Goal: Task Accomplishment & Management: Manage account settings

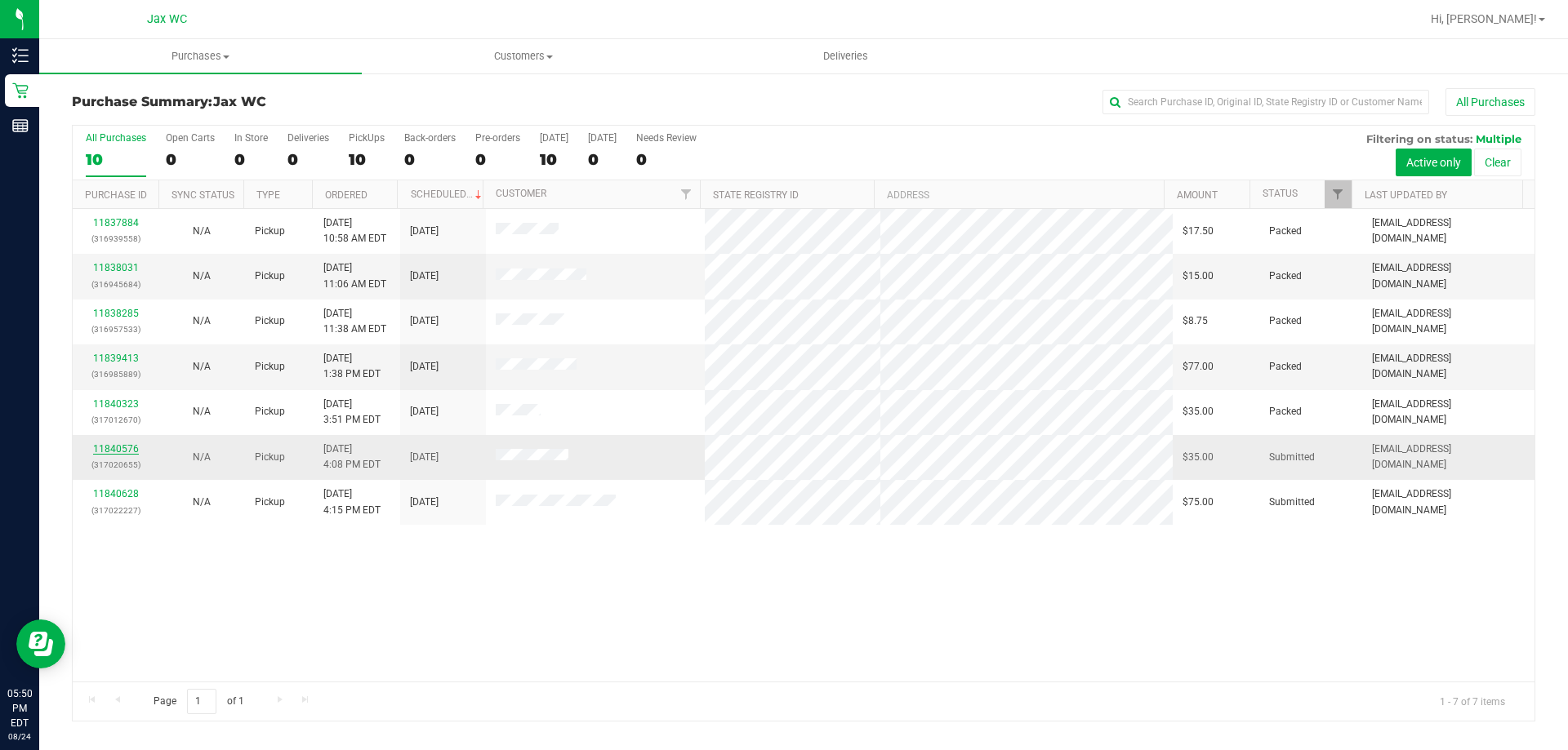
click at [101, 452] on link "11840576" at bounding box center [116, 449] width 46 height 12
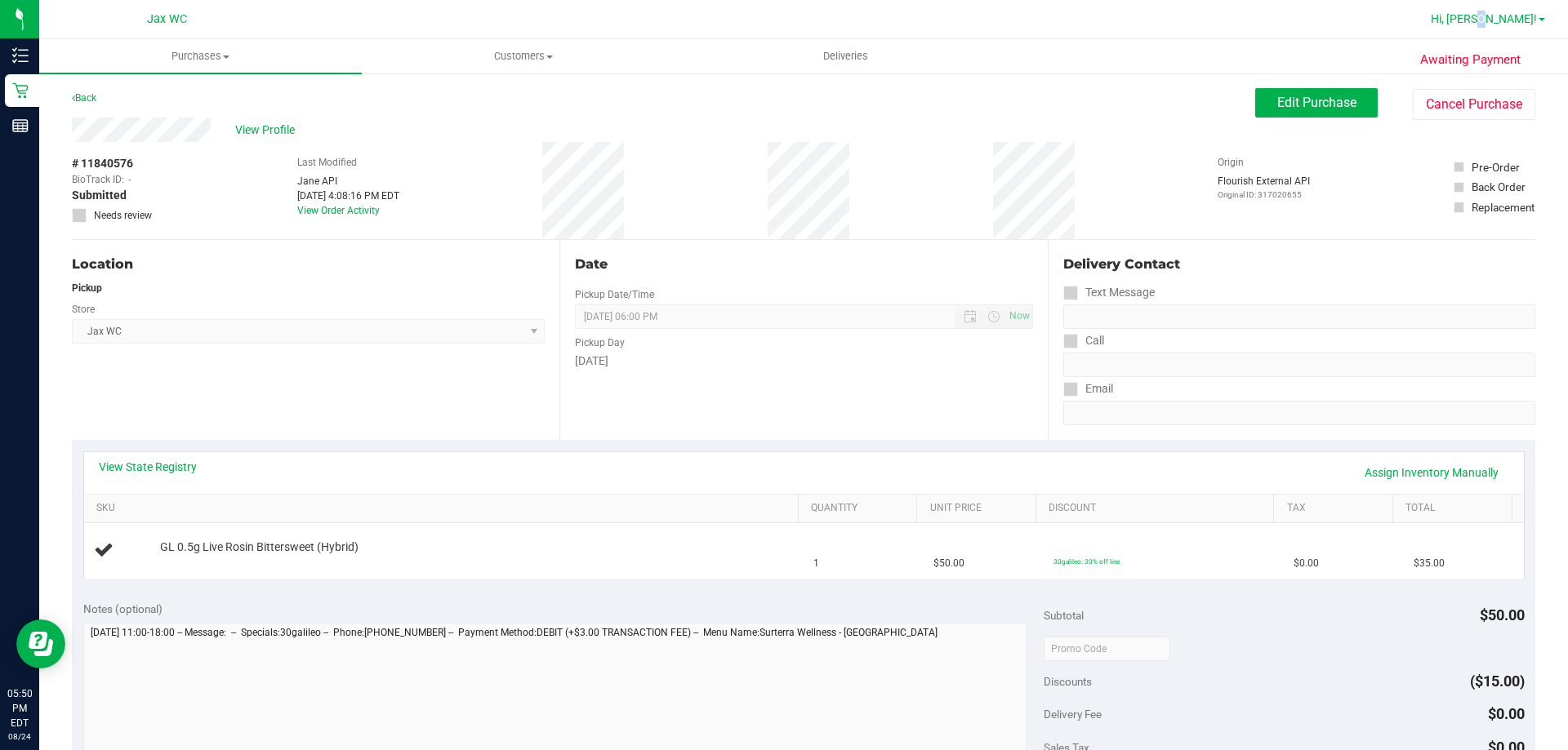
click at [1513, 21] on span "Hi, [PERSON_NAME]!" at bounding box center [1484, 19] width 106 height 13
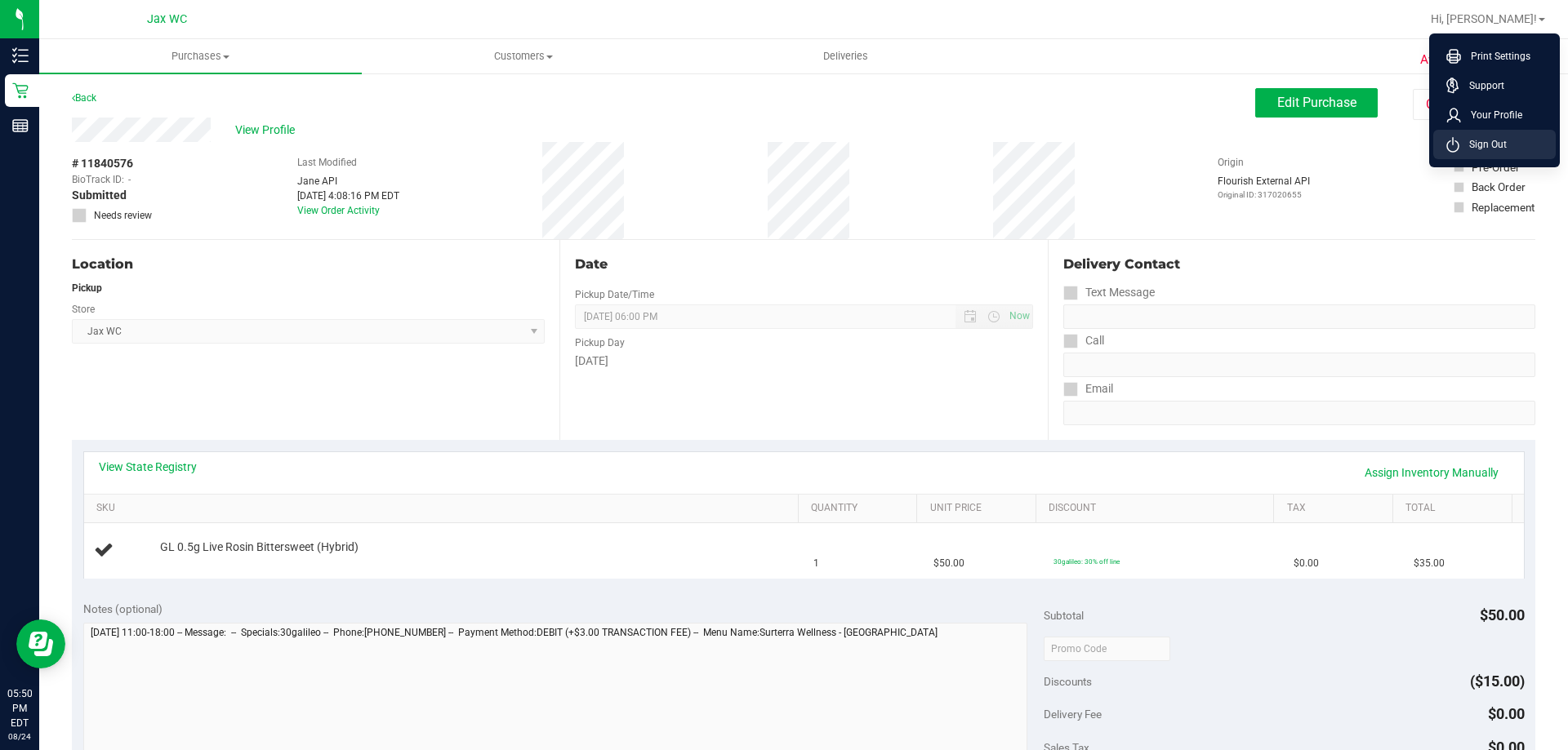
click at [1481, 148] on span "Sign Out" at bounding box center [1482, 144] width 47 height 16
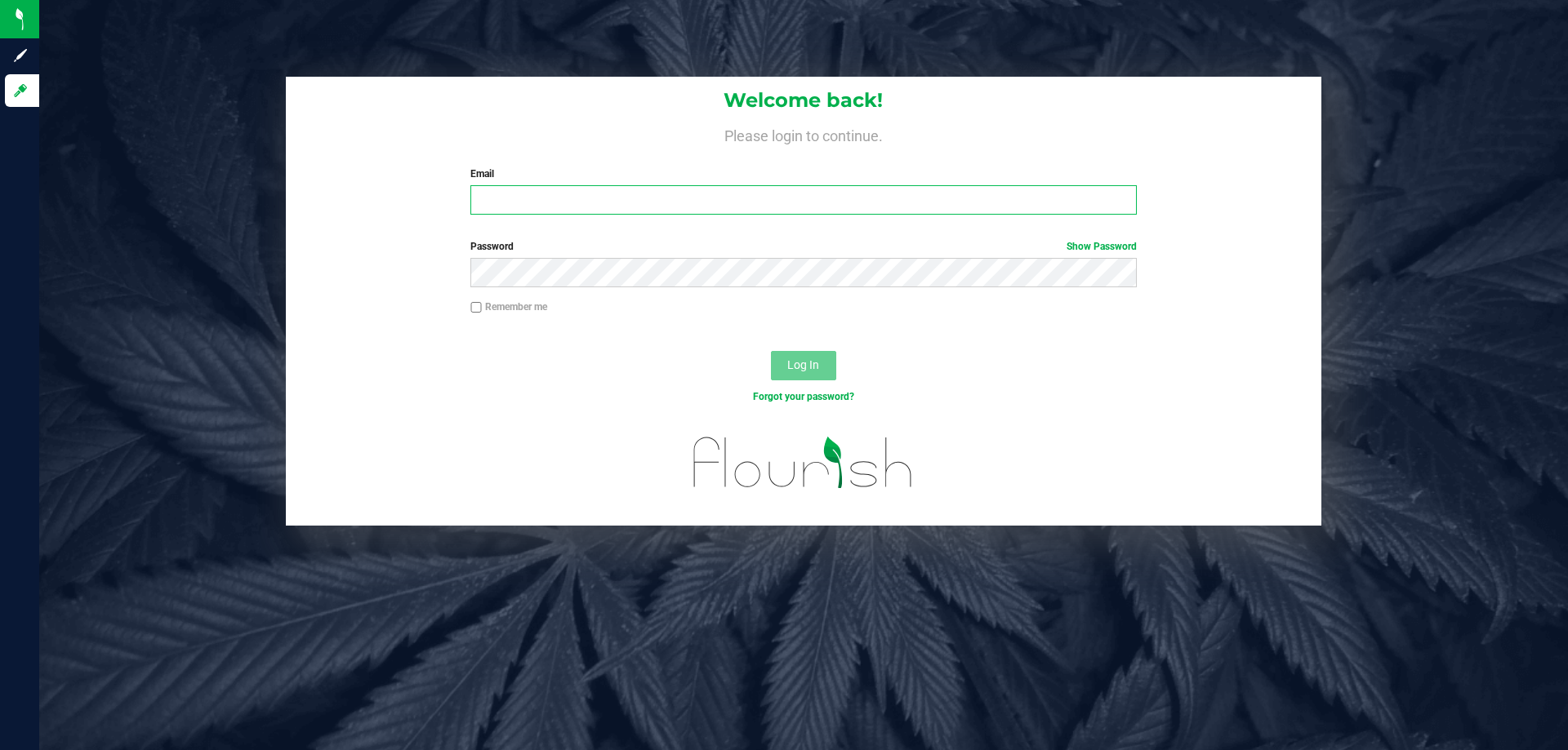
drag, startPoint x: 805, startPoint y: 196, endPoint x: 792, endPoint y: 214, distance: 22.2
click at [792, 214] on input "Email" at bounding box center [803, 200] width 666 height 30
drag, startPoint x: 782, startPoint y: 213, endPoint x: 774, endPoint y: 219, distance: 10.0
click at [774, 219] on div "Welcome back! Please login to continue. Email Required Please format your email…" at bounding box center [803, 152] width 1036 height 151
click at [783, 189] on input "Email" at bounding box center [803, 200] width 666 height 30
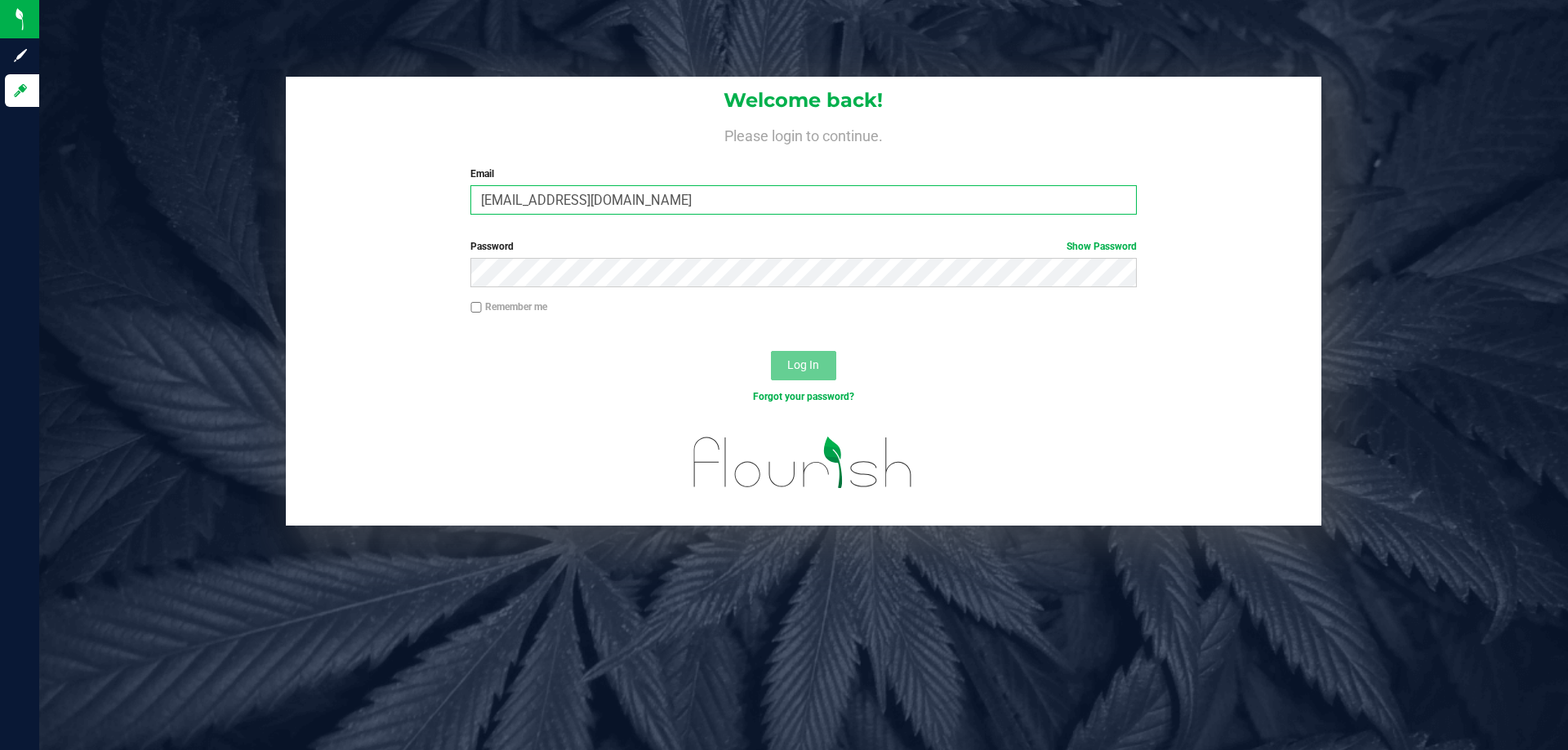
type input "[EMAIL_ADDRESS][DOMAIN_NAME]"
click at [771, 351] on button "Log In" at bounding box center [804, 365] width 65 height 30
